Goal: Information Seeking & Learning: Learn about a topic

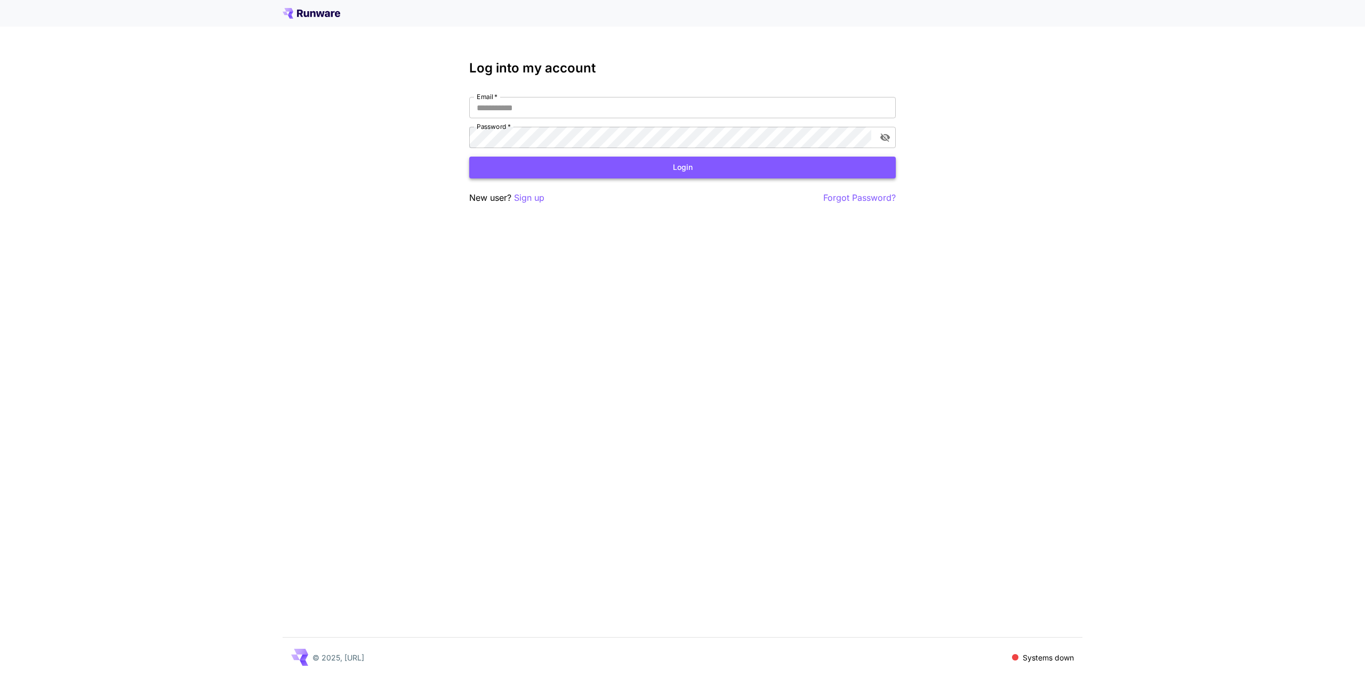
type input "**********"
click at [694, 172] on button "Login" at bounding box center [682, 168] width 426 height 22
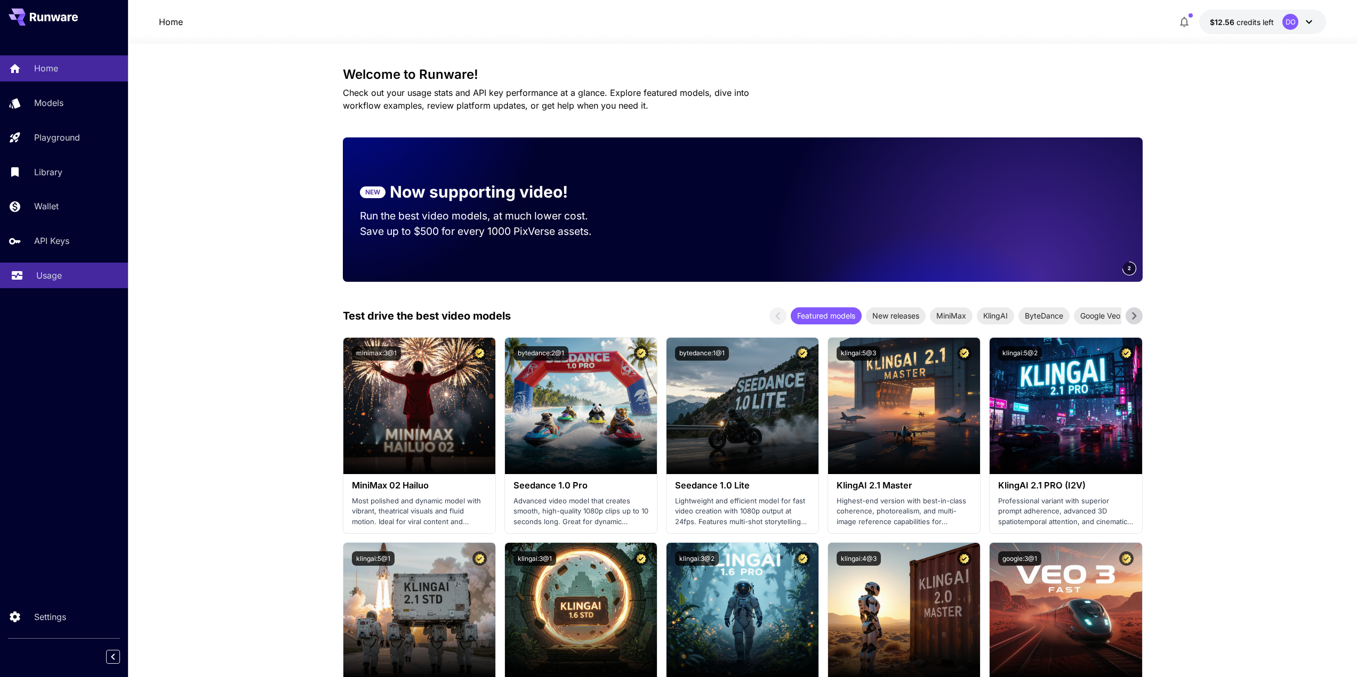
click at [51, 278] on p "Usage" at bounding box center [49, 275] width 26 height 13
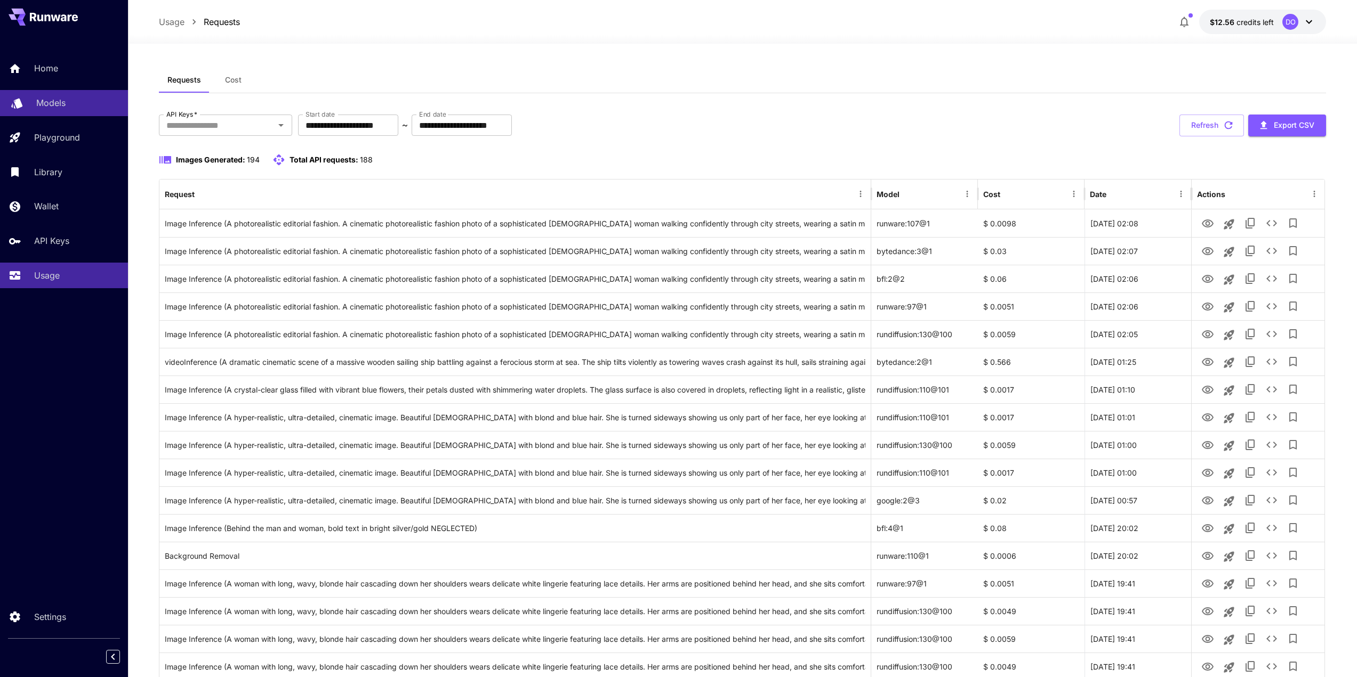
click at [47, 99] on p "Models" at bounding box center [50, 102] width 29 height 13
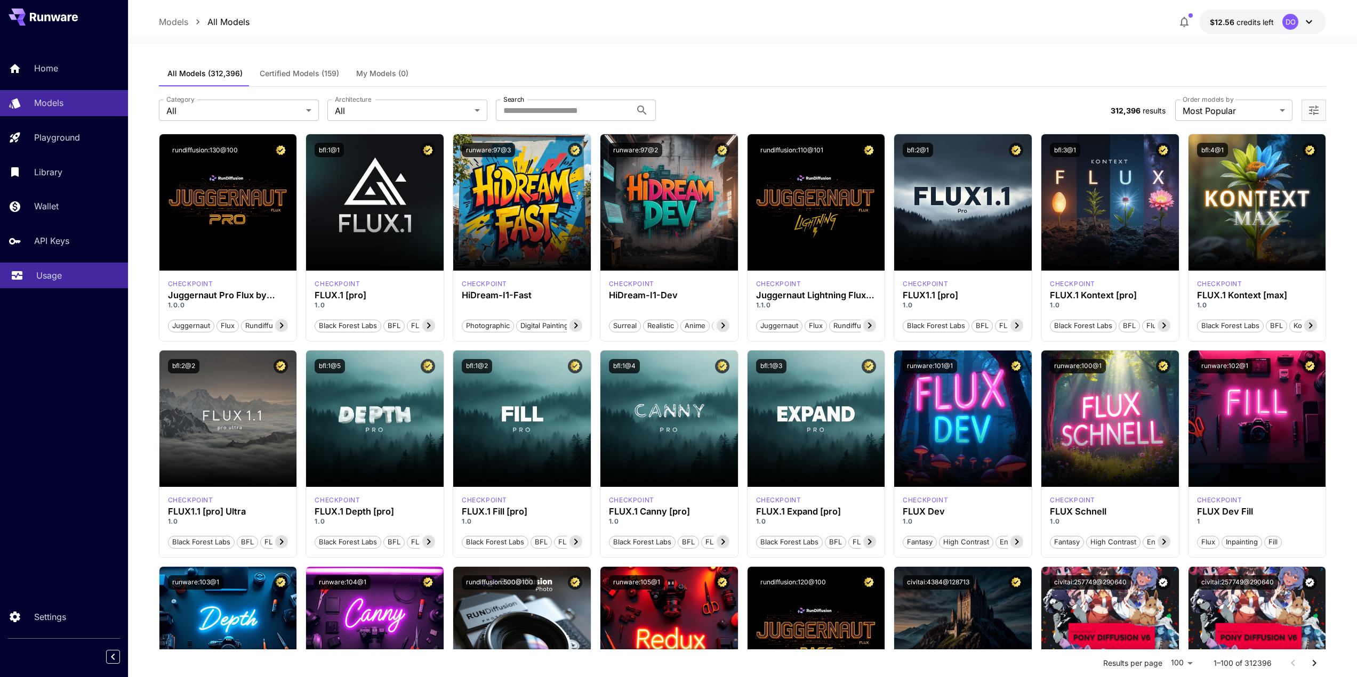
click at [39, 275] on p "Usage" at bounding box center [49, 275] width 26 height 13
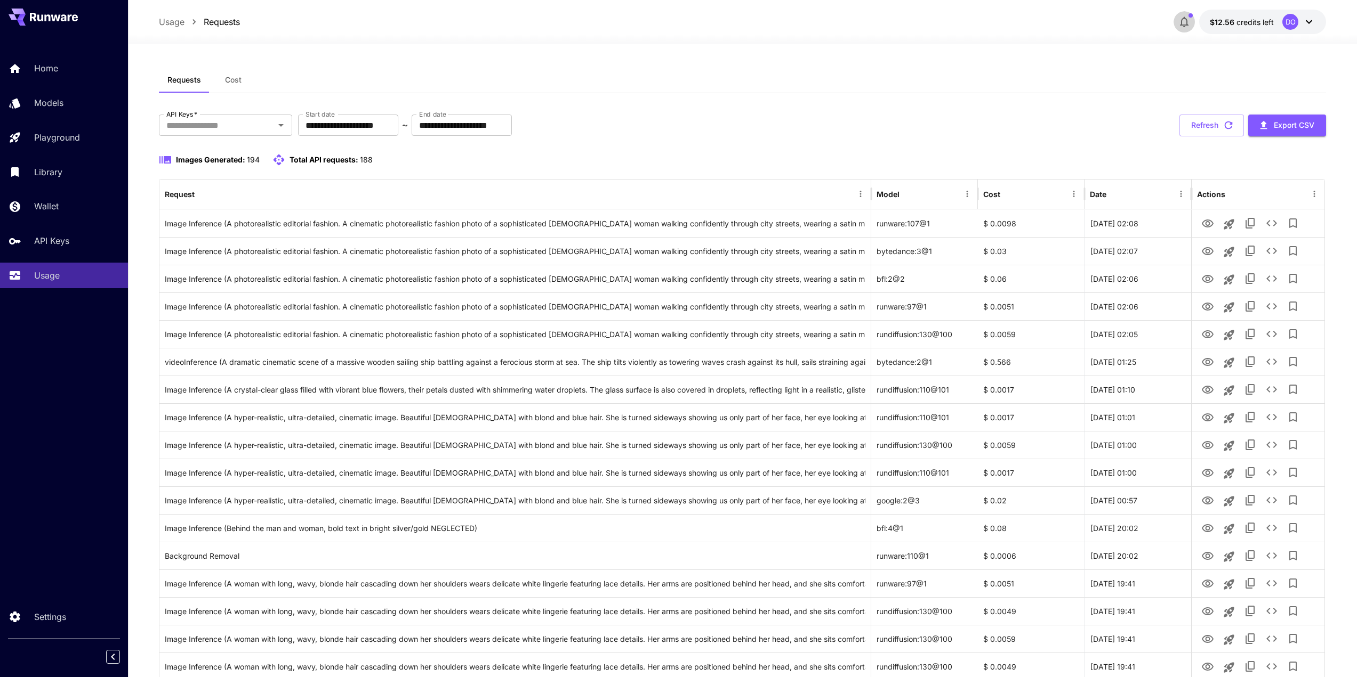
click at [1183, 21] on icon "button" at bounding box center [1183, 21] width 13 height 13
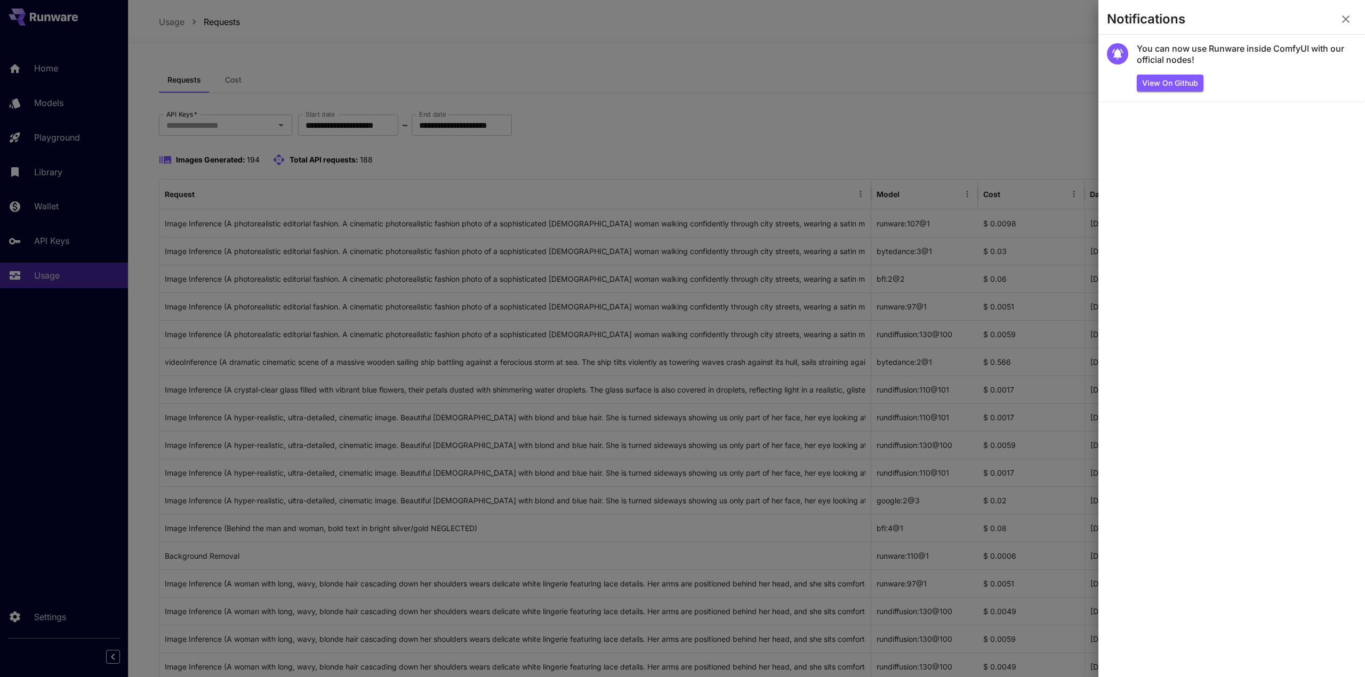
click at [1350, 23] on icon "button" at bounding box center [1345, 19] width 13 height 13
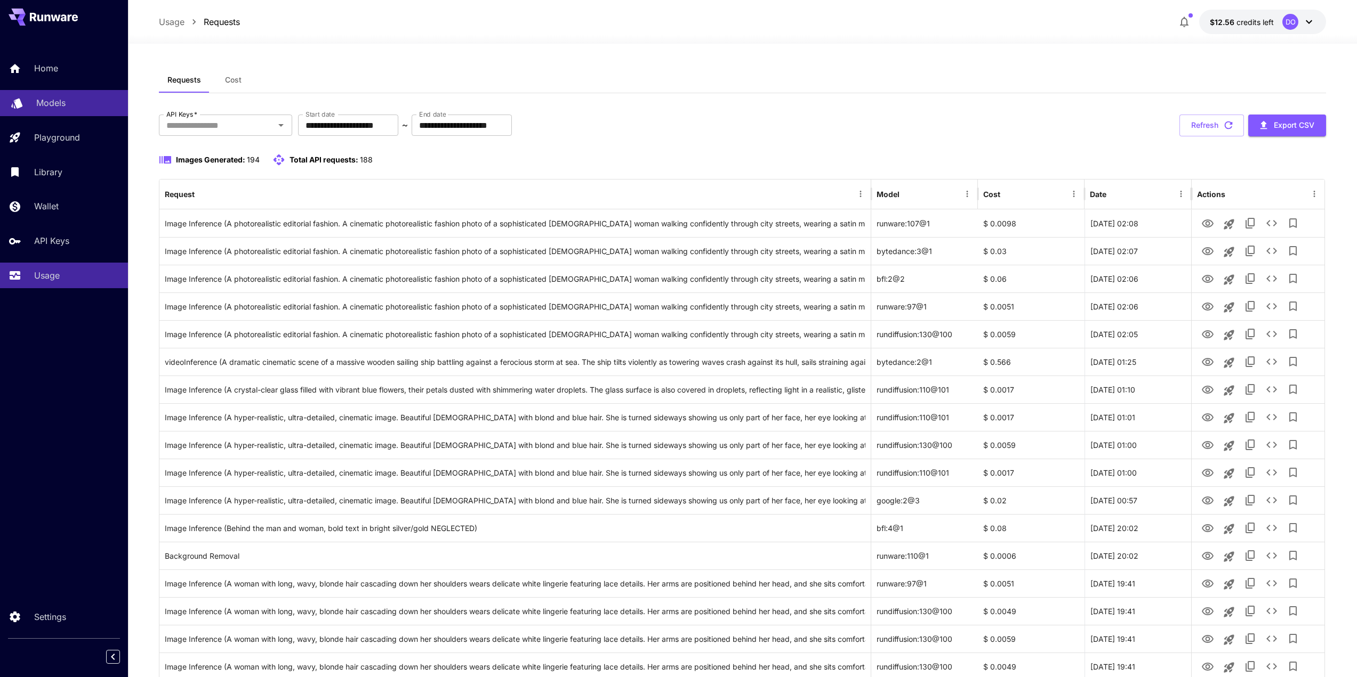
click at [43, 102] on p "Models" at bounding box center [50, 102] width 29 height 13
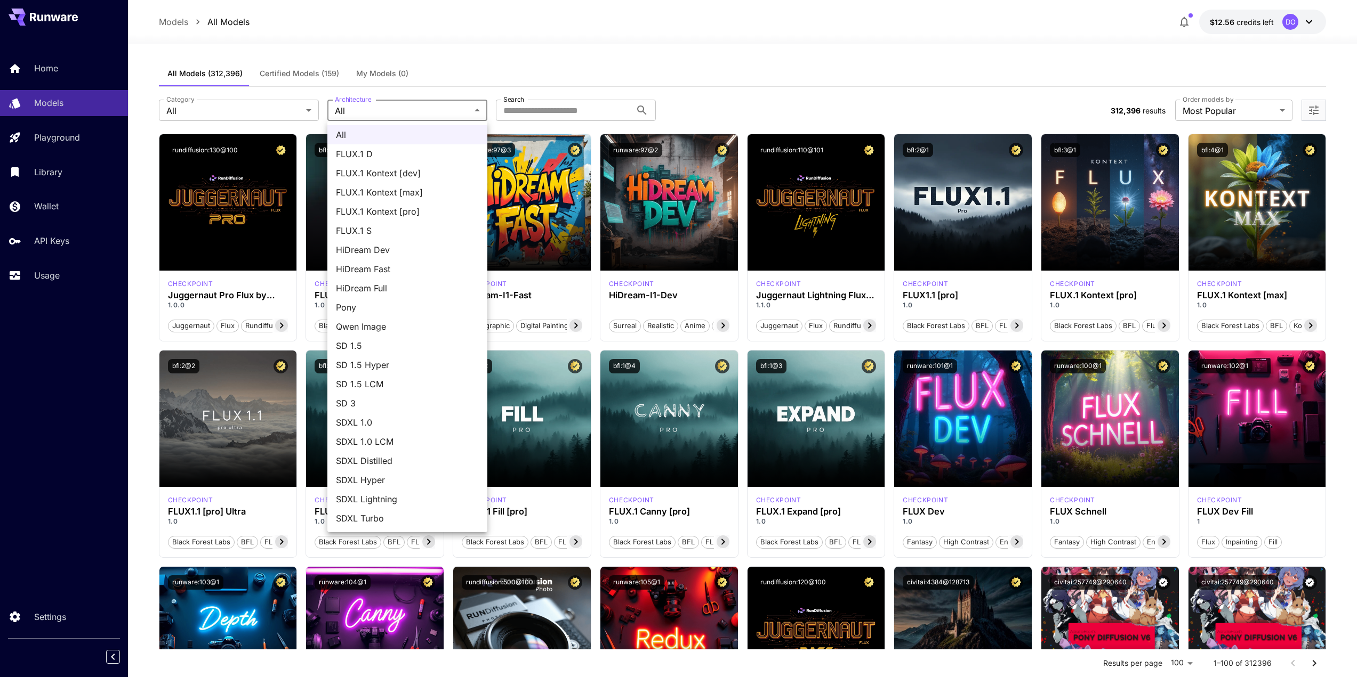
click at [374, 109] on div at bounding box center [682, 338] width 1365 height 677
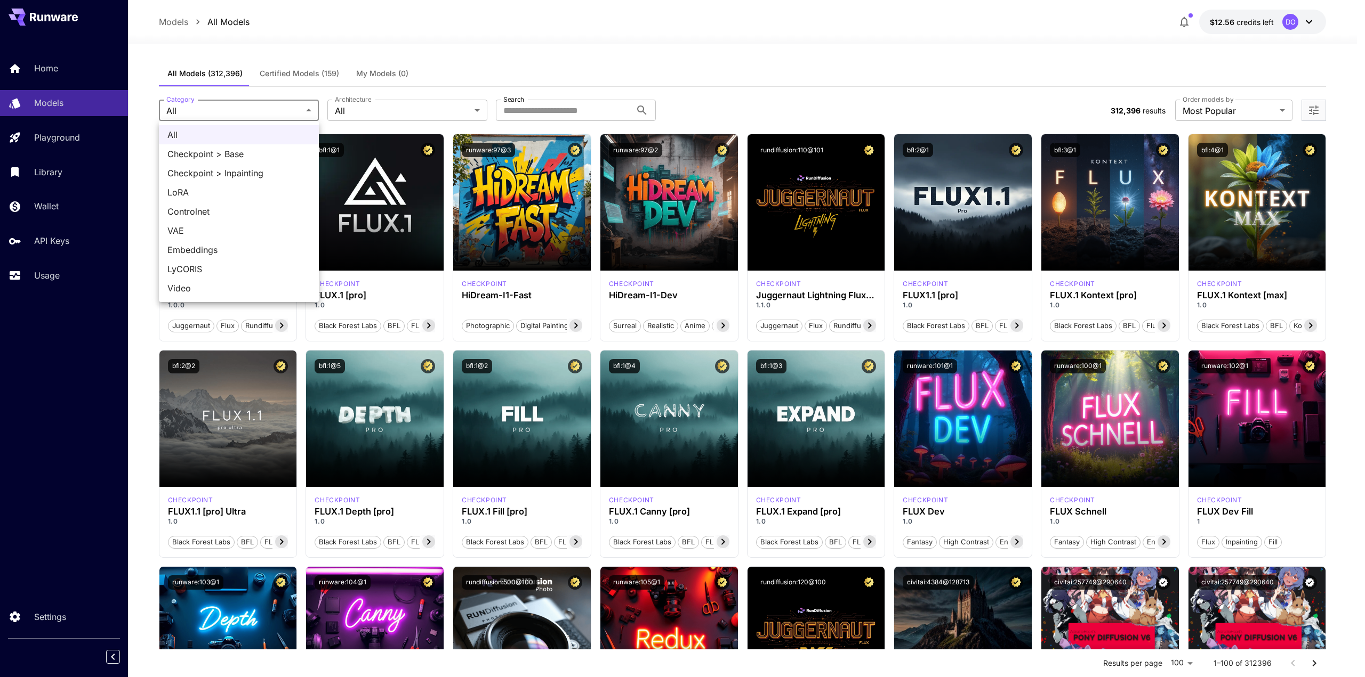
click at [302, 107] on div at bounding box center [682, 338] width 1365 height 677
click at [211, 288] on span "Video" at bounding box center [238, 288] width 143 height 13
type input "*****"
